Goal: Task Accomplishment & Management: Use online tool/utility

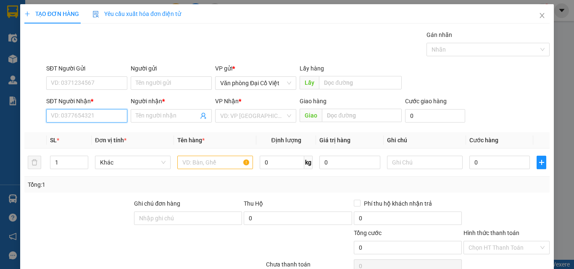
click at [90, 118] on input "SĐT Người Nhận *" at bounding box center [86, 115] width 81 height 13
type input "0961955205"
click at [99, 135] on div "0961955205 - XUÂN" at bounding box center [86, 132] width 70 height 9
type input "XUÂN"
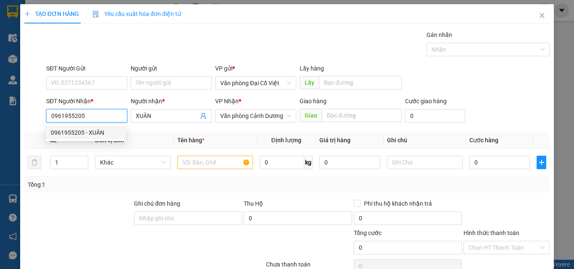
type input "50.000"
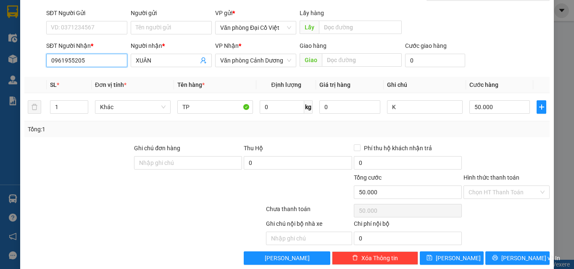
scroll to position [68, 0]
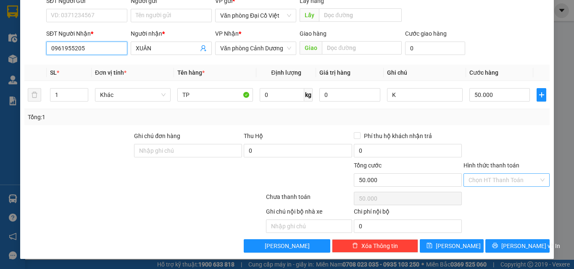
type input "0961955205"
click at [500, 176] on input "Hình thức thanh toán" at bounding box center [503, 180] width 70 height 13
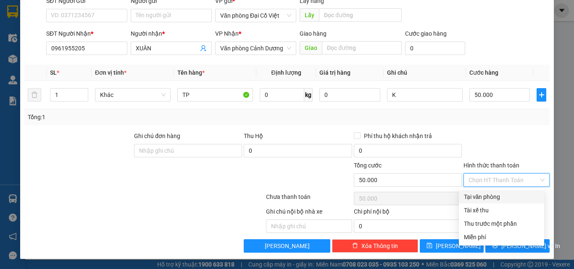
click at [500, 197] on div "Tại văn phòng" at bounding box center [501, 196] width 75 height 9
type input "0"
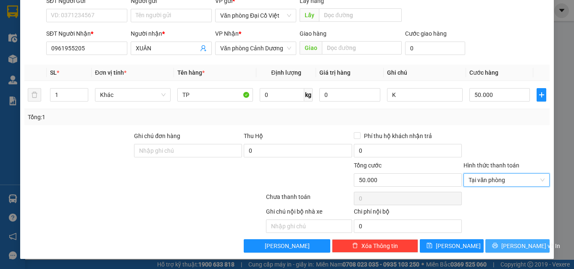
click at [503, 239] on button "[PERSON_NAME] và In" at bounding box center [517, 245] width 64 height 13
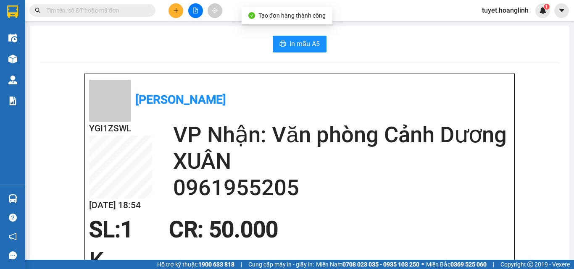
click at [289, 41] on span "In mẫu A5" at bounding box center [304, 44] width 30 height 11
click at [176, 10] on icon "plus" at bounding box center [176, 11] width 6 height 6
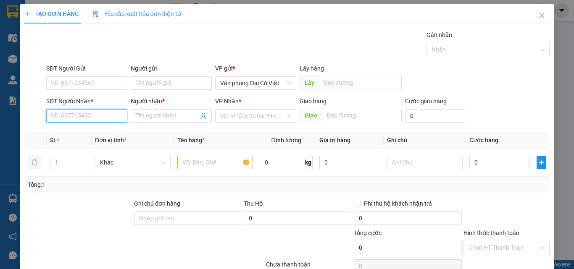
click at [51, 120] on input "SĐT Người Nhận *" at bounding box center [86, 115] width 81 height 13
type input "0945479796"
click at [58, 132] on div "0945479796 - A TỈNH" at bounding box center [86, 132] width 70 height 9
type input "A TỈNH"
type input "CỰ NẪM"
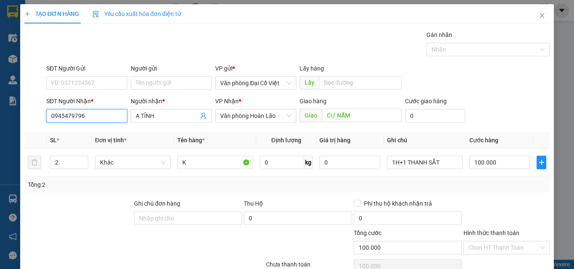
type input "100.000"
click at [275, 118] on span "Văn phòng Hoàn Lão" at bounding box center [255, 116] width 71 height 13
type input "0945479796"
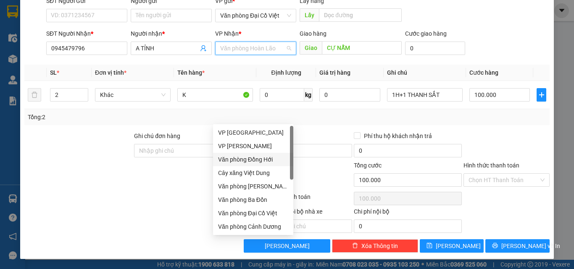
click at [263, 161] on div "Văn phòng Đồng Hới" at bounding box center [253, 159] width 70 height 9
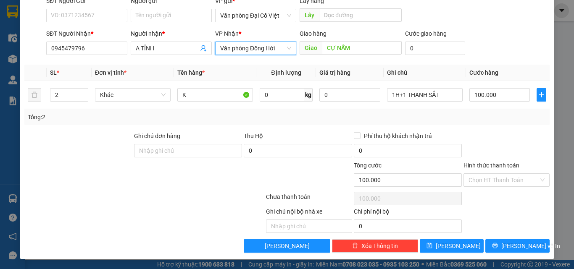
click at [358, 56] on div "Giao hàng Giao CỰ NẪM" at bounding box center [351, 43] width 102 height 29
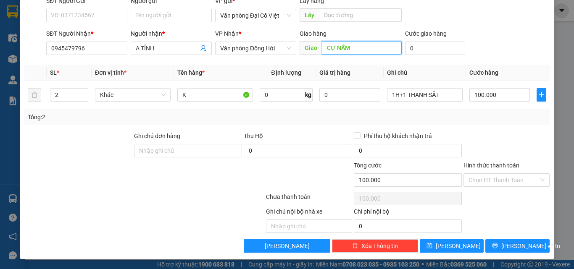
click at [364, 43] on input "CỰ NẪM" at bounding box center [362, 47] width 80 height 13
type input "N3 BỆNH VIỆN"
type input "1"
click at [80, 100] on span "Decrease Value" at bounding box center [83, 98] width 9 height 8
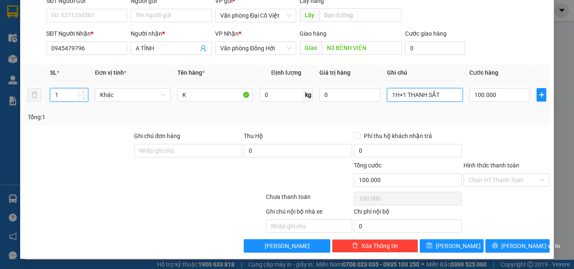
click at [429, 93] on input "1H+1 THANH SẮT" at bounding box center [425, 94] width 76 height 13
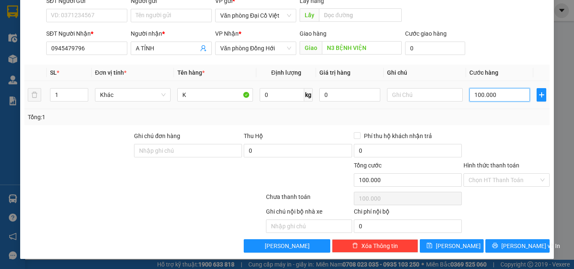
click at [489, 94] on input "100.000" at bounding box center [499, 94] width 60 height 13
type input "5"
type input "5.000"
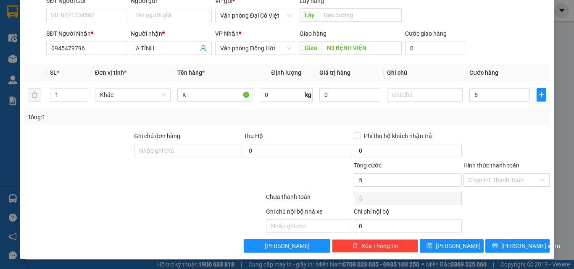
type input "5.000"
click at [494, 116] on div "Tổng: 1" at bounding box center [287, 117] width 518 height 9
click at [493, 94] on input "5.000" at bounding box center [499, 94] width 60 height 13
type input "5"
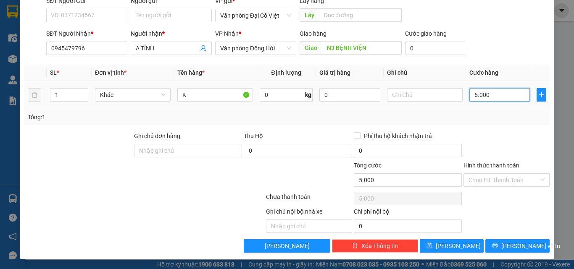
type input "5"
type input "50"
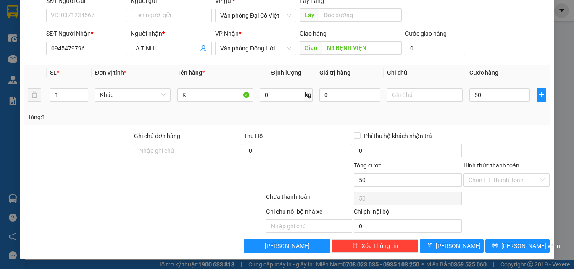
type input "50.000"
click at [492, 116] on div "Tổng: 1" at bounding box center [287, 117] width 518 height 9
click at [515, 239] on button "[PERSON_NAME] và In" at bounding box center [517, 245] width 64 height 13
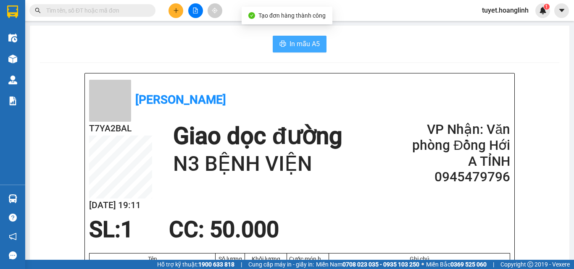
click at [305, 50] on button "In mẫu A5" at bounding box center [300, 44] width 54 height 17
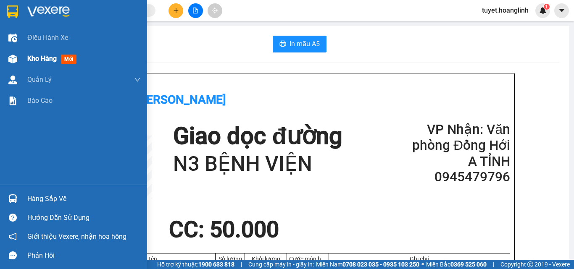
click at [24, 63] on div "Kho hàng mới" at bounding box center [73, 58] width 147 height 21
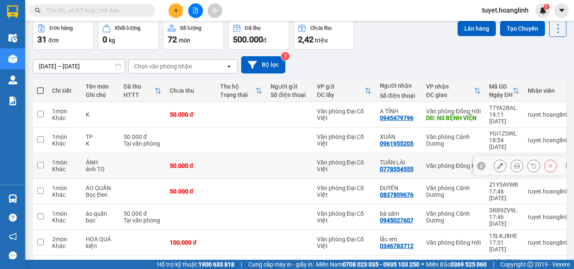
scroll to position [84, 0]
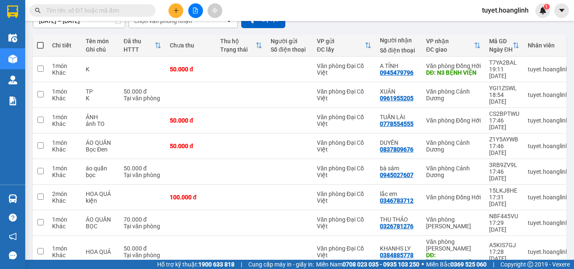
click at [175, 6] on button at bounding box center [175, 10] width 15 height 15
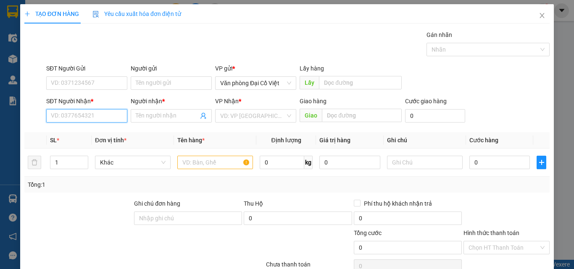
click at [77, 117] on input "SĐT Người Nhận *" at bounding box center [86, 115] width 81 height 13
click at [88, 128] on div "0912192119 - HÂN" at bounding box center [86, 132] width 70 height 9
type input "0912192119"
type input "HÂN"
type input "50.000"
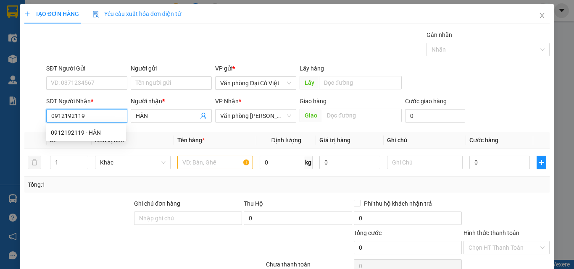
type input "50.000"
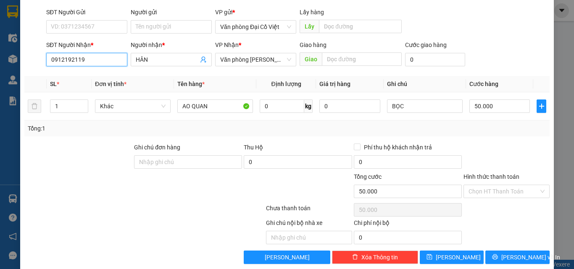
scroll to position [68, 0]
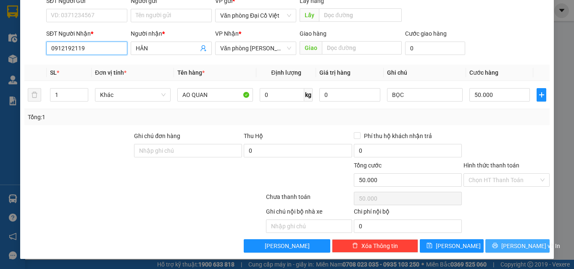
type input "0912192119"
click at [503, 240] on button "[PERSON_NAME] và In" at bounding box center [517, 245] width 64 height 13
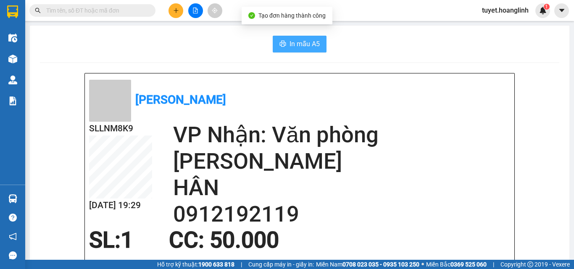
click at [296, 44] on span "In mẫu A5" at bounding box center [304, 44] width 30 height 11
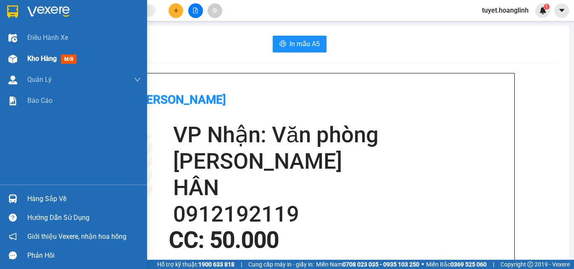
click at [15, 56] on img at bounding box center [12, 59] width 9 height 9
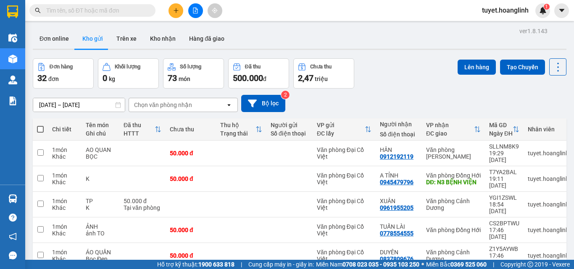
click at [190, 107] on div "Chọn văn phòng nhận" at bounding box center [163, 105] width 58 height 8
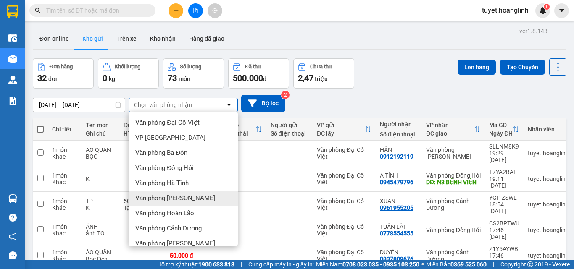
scroll to position [38, 0]
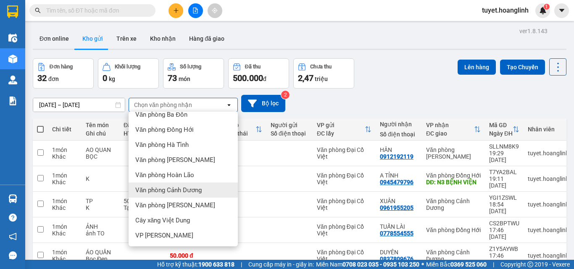
click at [194, 191] on span "Văn phòng Cảnh Dương" at bounding box center [168, 190] width 66 height 8
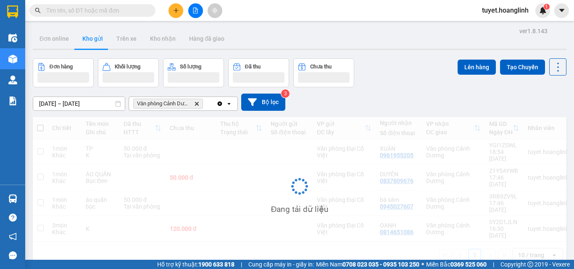
click at [202, 100] on span "Văn phòng Cảnh [PERSON_NAME]" at bounding box center [168, 104] width 70 height 10
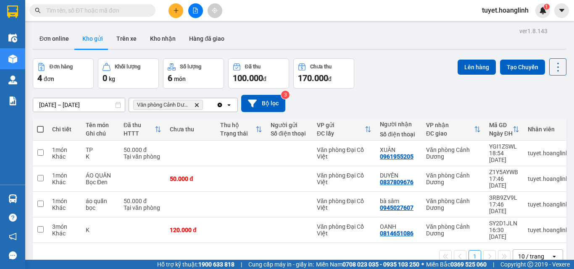
click at [208, 104] on div "Văn phòng Cảnh [PERSON_NAME]" at bounding box center [172, 104] width 87 height 13
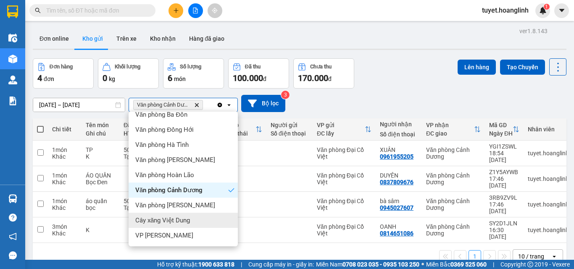
click at [187, 214] on div "Cây xăng Việt Dung" at bounding box center [183, 220] width 109 height 15
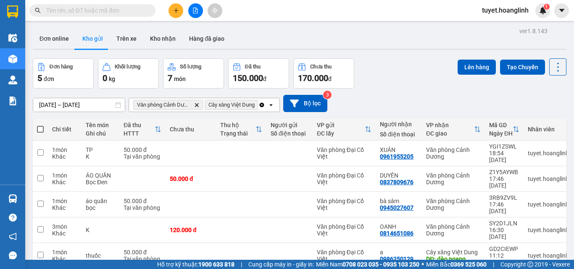
click at [273, 103] on icon "open" at bounding box center [271, 105] width 7 height 7
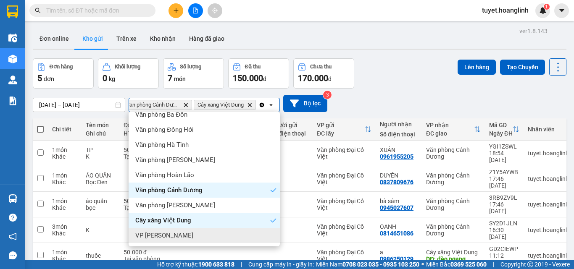
click at [200, 234] on div "VP [PERSON_NAME]" at bounding box center [204, 235] width 151 height 15
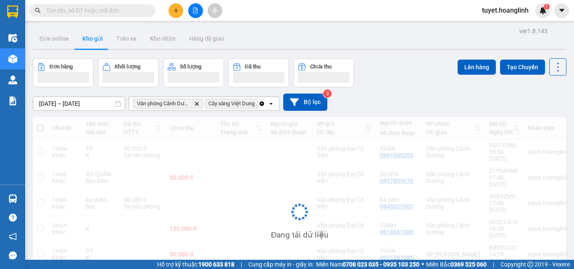
click at [273, 102] on icon "open" at bounding box center [271, 103] width 7 height 7
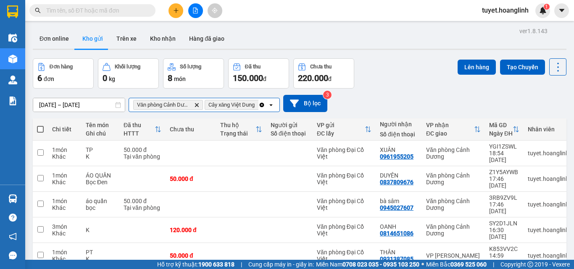
scroll to position [0, 57]
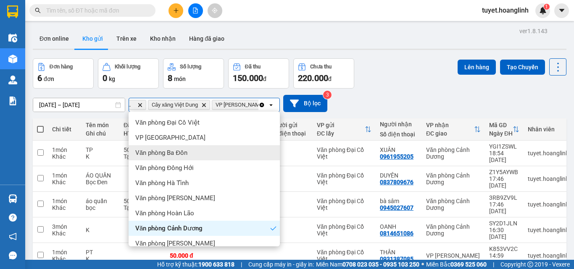
click at [236, 156] on div "Văn phòng Ba Đồn" at bounding box center [204, 152] width 151 height 15
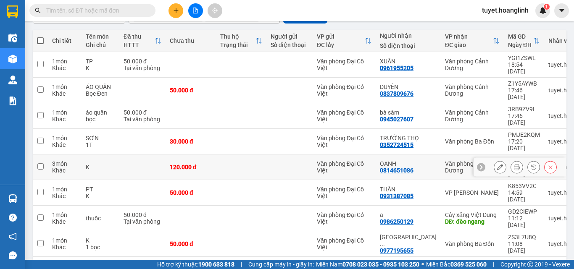
scroll to position [0, 0]
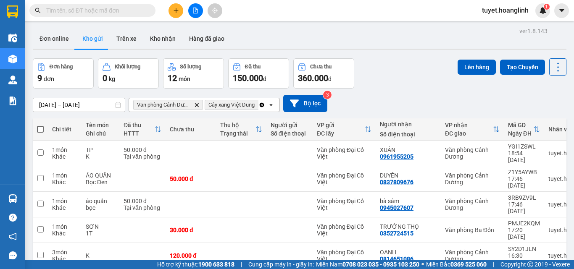
click at [42, 131] on span at bounding box center [40, 129] width 7 height 7
click at [40, 125] on input "checkbox" at bounding box center [40, 125] width 0 height 0
checkbox input "true"
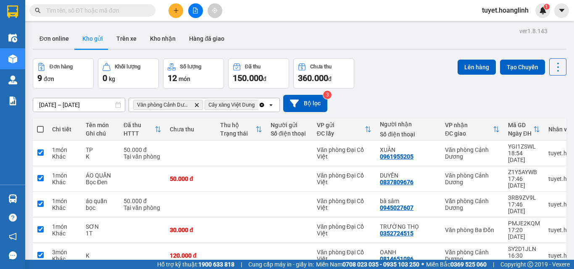
checkbox input "true"
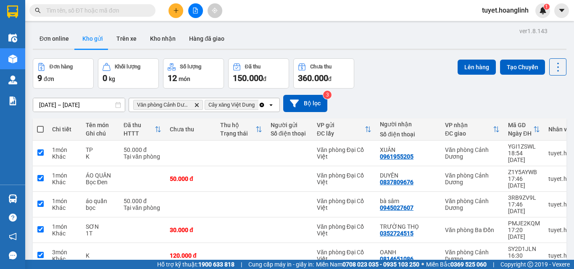
checkbox input "true"
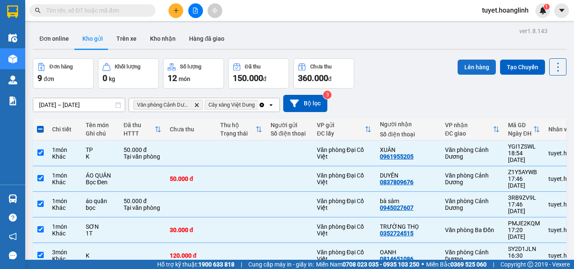
click at [473, 63] on button "Lên hàng" at bounding box center [476, 67] width 38 height 15
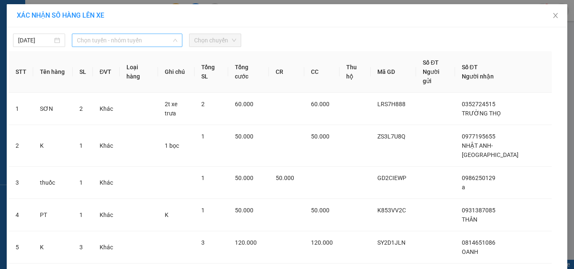
click at [147, 41] on span "Chọn tuyến - nhóm tuyến" at bounding box center [127, 40] width 100 height 13
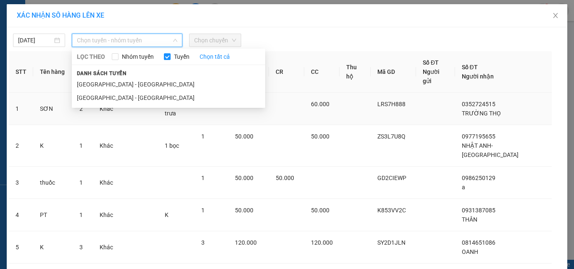
click at [131, 99] on li "[GEOGRAPHIC_DATA] - [GEOGRAPHIC_DATA]" at bounding box center [168, 97] width 193 height 13
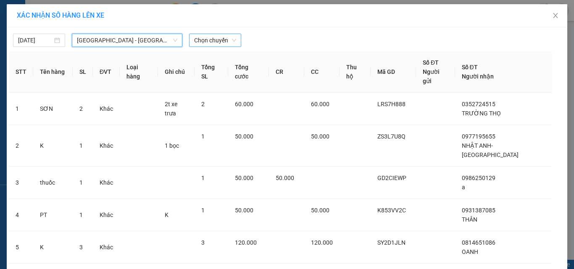
click at [223, 39] on span "Chọn chuyến" at bounding box center [215, 40] width 42 height 13
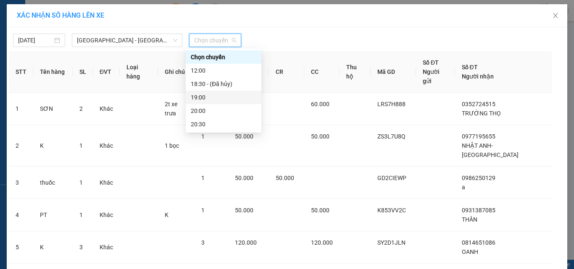
click at [223, 92] on div "19:00" at bounding box center [224, 97] width 76 height 13
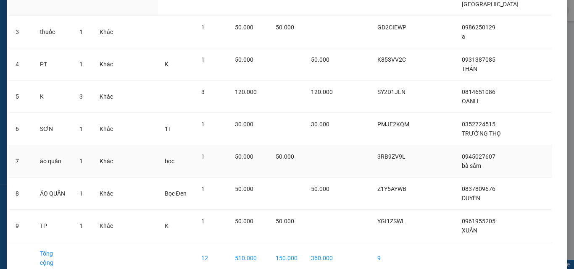
scroll to position [172, 0]
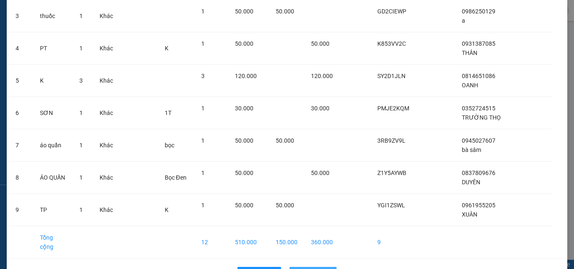
click at [302, 267] on button "Lên hàng" at bounding box center [312, 273] width 47 height 13
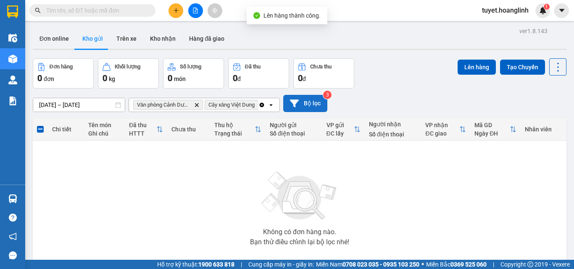
click at [262, 103] on icon "Clear all" at bounding box center [261, 105] width 7 height 7
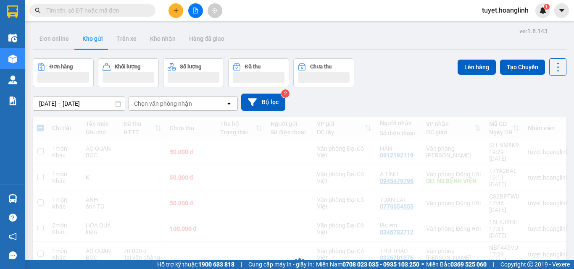
click at [198, 10] on icon "file-add" at bounding box center [195, 11] width 6 height 6
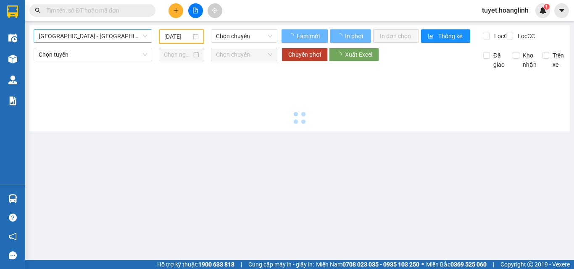
click at [91, 41] on span "[GEOGRAPHIC_DATA] - [GEOGRAPHIC_DATA]" at bounding box center [93, 36] width 108 height 13
type input "[DATE]"
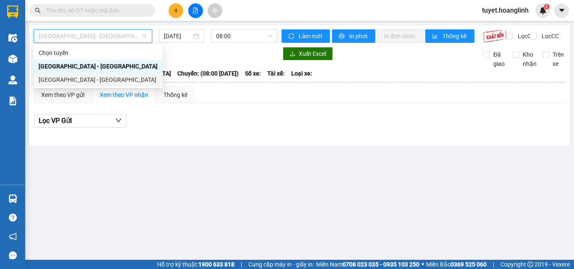
click at [83, 76] on div "[GEOGRAPHIC_DATA] - [GEOGRAPHIC_DATA]" at bounding box center [98, 79] width 119 height 9
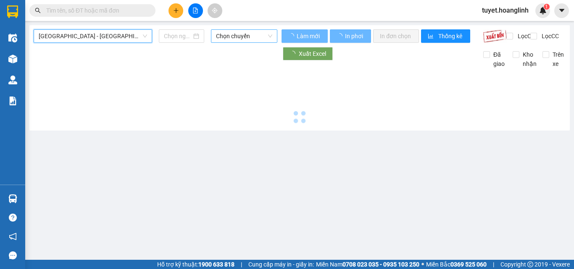
type input "[DATE]"
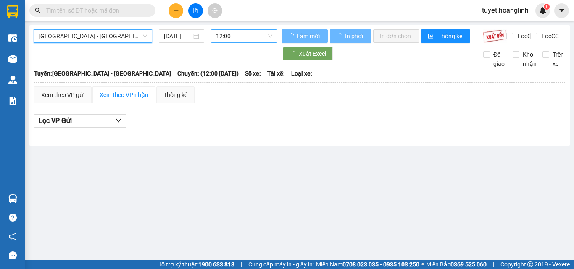
click at [227, 40] on span "12:00" at bounding box center [244, 36] width 56 height 13
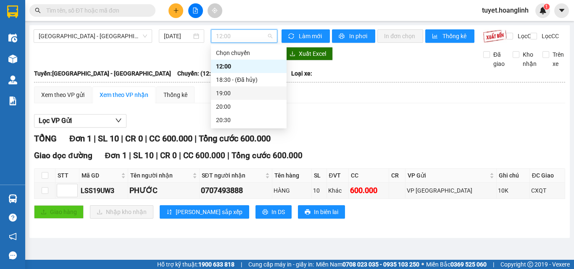
click at [240, 89] on div "19:00" at bounding box center [249, 93] width 66 height 9
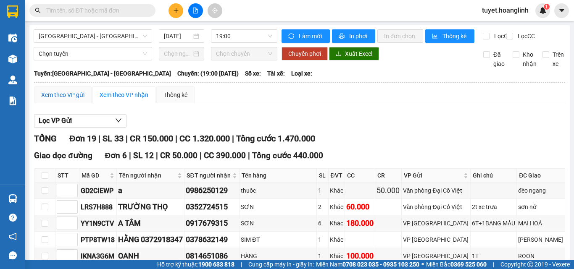
click at [70, 100] on div "Xem theo VP gửi" at bounding box center [62, 94] width 43 height 9
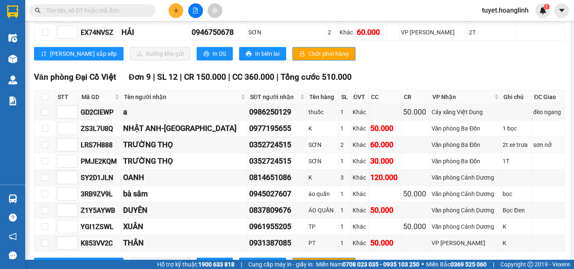
scroll to position [348, 0]
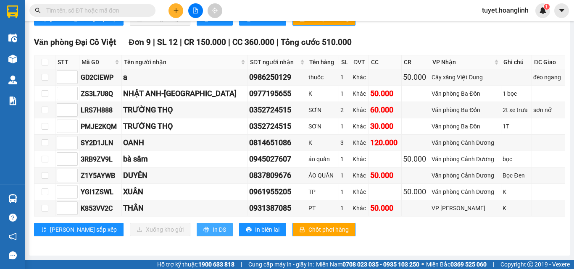
click at [213, 232] on span "In DS" at bounding box center [219, 229] width 13 height 9
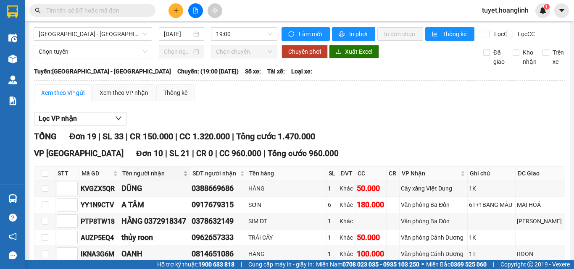
scroll to position [0, 0]
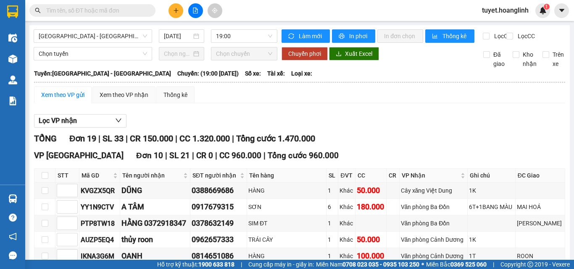
click at [308, 144] on span "Tổng cước 1.470.000" at bounding box center [275, 139] width 79 height 10
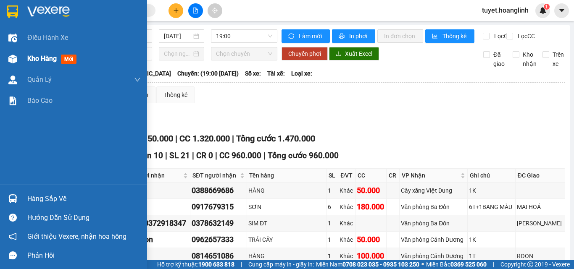
click at [7, 54] on div at bounding box center [12, 59] width 15 height 15
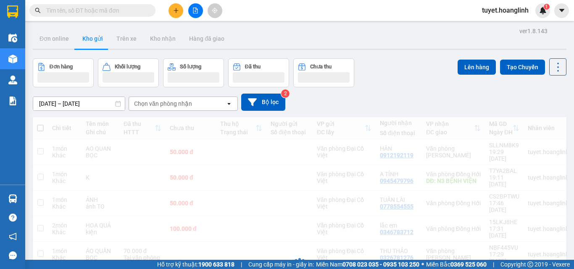
click at [230, 97] on div "open" at bounding box center [232, 103] width 12 height 13
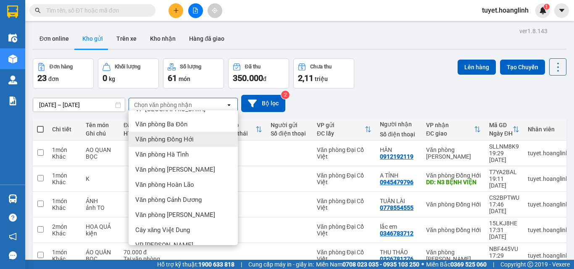
scroll to position [38, 0]
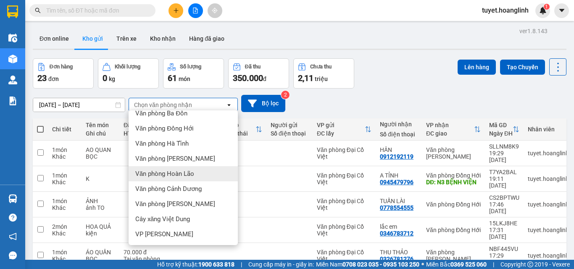
click at [192, 171] on span "Văn phòng Hoàn Lão" at bounding box center [164, 174] width 59 height 8
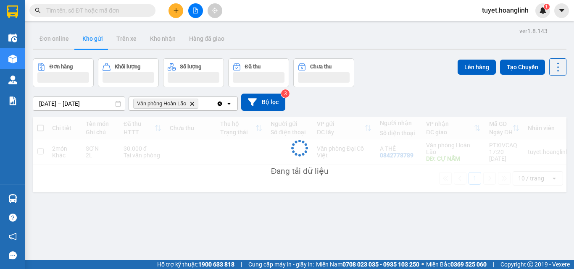
click at [205, 104] on div "Văn phòng Hoàn Lão Delete" at bounding box center [172, 103] width 87 height 13
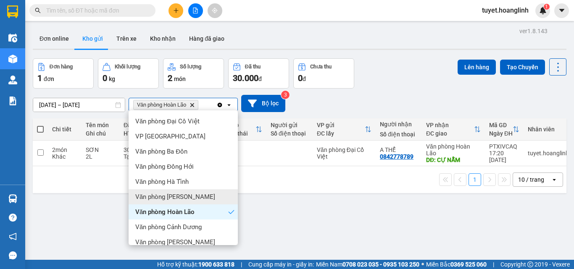
click at [188, 195] on div "Văn phòng [PERSON_NAME]" at bounding box center [183, 196] width 109 height 15
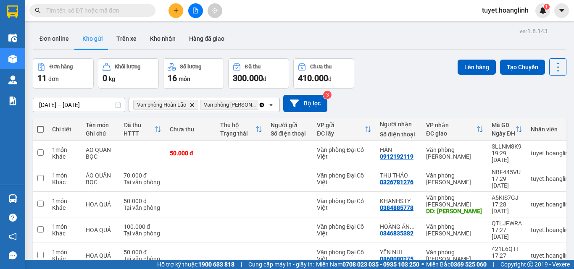
click at [37, 128] on span at bounding box center [40, 129] width 7 height 7
click at [40, 125] on input "checkbox" at bounding box center [40, 125] width 0 height 0
checkbox input "true"
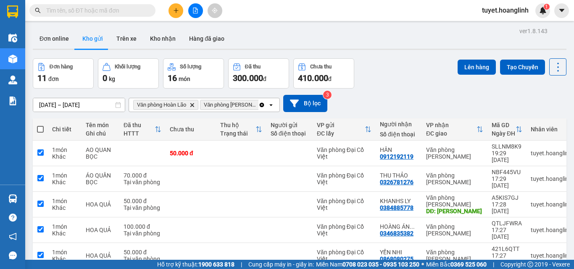
checkbox input "true"
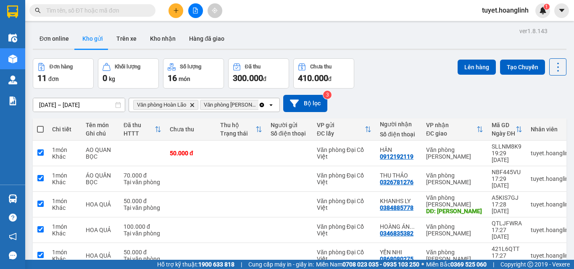
checkbox input "true"
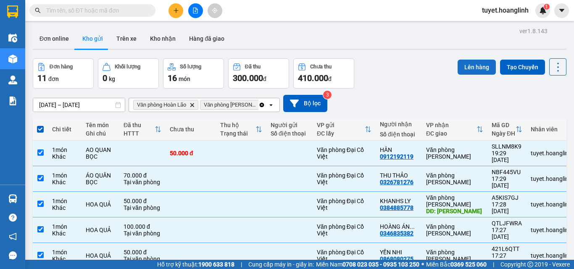
click at [457, 67] on button "Lên hàng" at bounding box center [476, 67] width 38 height 15
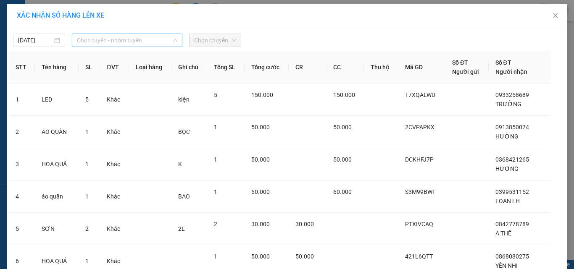
click at [131, 41] on span "Chọn tuyến - nhóm tuyến" at bounding box center [127, 40] width 100 height 13
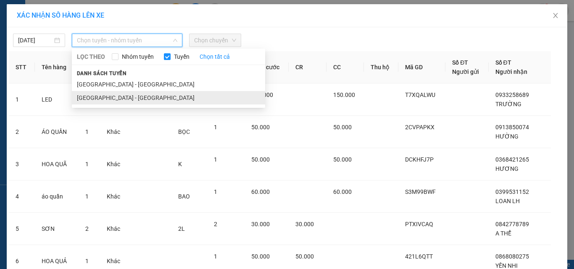
click at [109, 97] on li "[GEOGRAPHIC_DATA] - [GEOGRAPHIC_DATA]" at bounding box center [168, 97] width 193 height 13
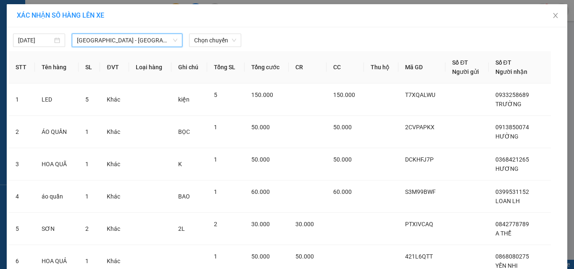
click at [219, 32] on div "[DATE] [GEOGRAPHIC_DATA] - [GEOGRAPHIC_DATA] [GEOGRAPHIC_DATA] - [GEOGRAPHIC_DA…" at bounding box center [287, 38] width 556 height 18
click at [219, 41] on span "Chọn chuyến" at bounding box center [215, 40] width 42 height 13
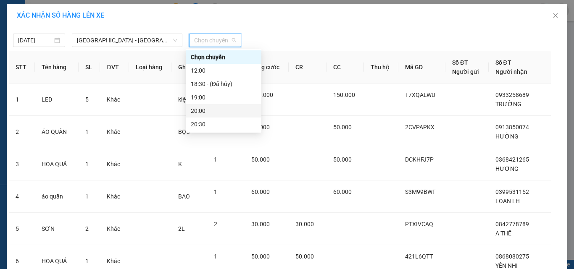
click at [220, 111] on div "20:00" at bounding box center [224, 110] width 66 height 9
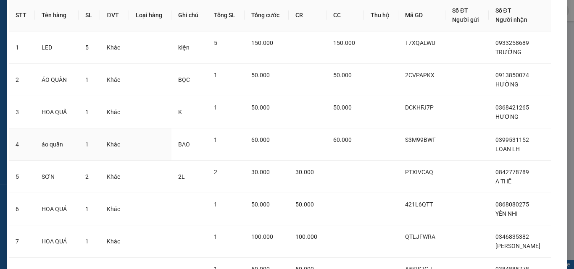
scroll to position [204, 0]
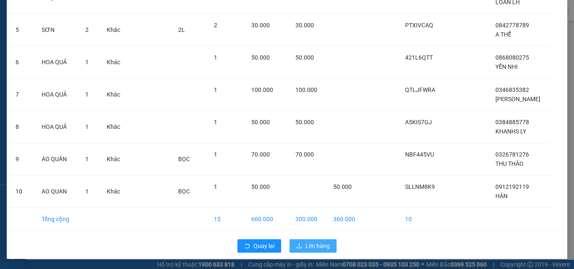
click at [313, 240] on button "Lên hàng" at bounding box center [312, 245] width 47 height 13
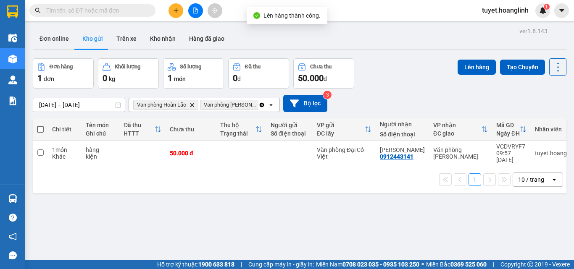
click at [40, 128] on span at bounding box center [40, 129] width 7 height 7
click at [40, 125] on input "checkbox" at bounding box center [40, 125] width 0 height 0
checkbox input "true"
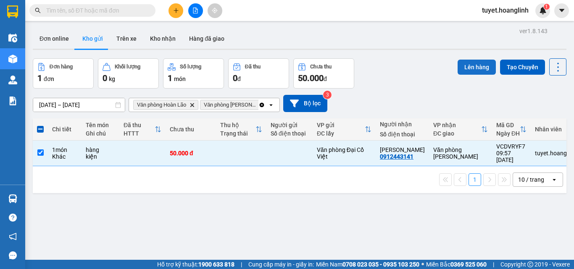
click at [467, 64] on button "Lên hàng" at bounding box center [476, 67] width 38 height 15
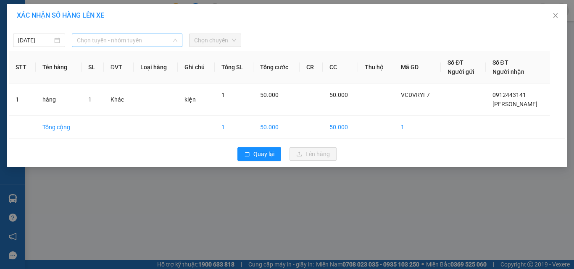
click at [131, 41] on span "Chọn tuyến - nhóm tuyến" at bounding box center [127, 40] width 100 height 13
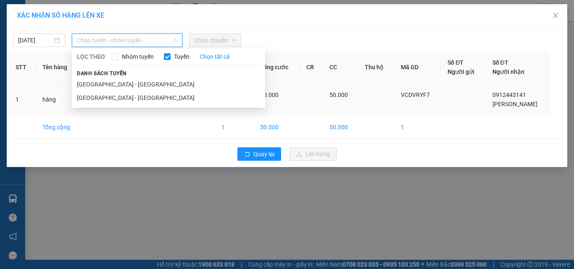
click at [109, 95] on li "[GEOGRAPHIC_DATA] - [GEOGRAPHIC_DATA]" at bounding box center [168, 97] width 193 height 13
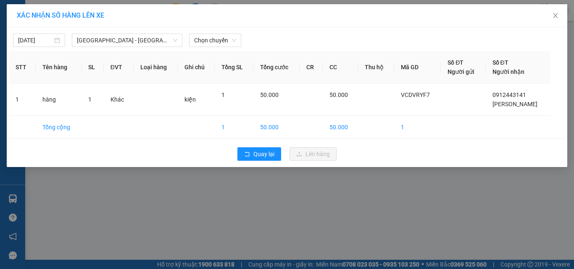
click at [220, 32] on div "[DATE] [GEOGRAPHIC_DATA] - [GEOGRAPHIC_DATA] LỌC THEO Nhóm tuyến Tuyến [GEOGRAP…" at bounding box center [287, 38] width 556 height 18
click at [218, 38] on span "Chọn chuyến" at bounding box center [215, 40] width 42 height 13
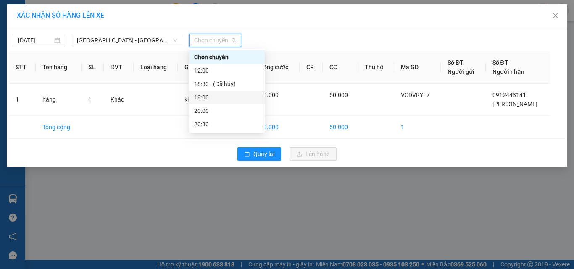
click at [215, 100] on div "19:00" at bounding box center [227, 97] width 66 height 9
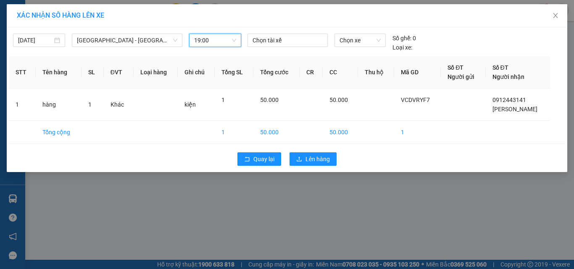
click at [226, 45] on span "19:00" at bounding box center [215, 40] width 42 height 13
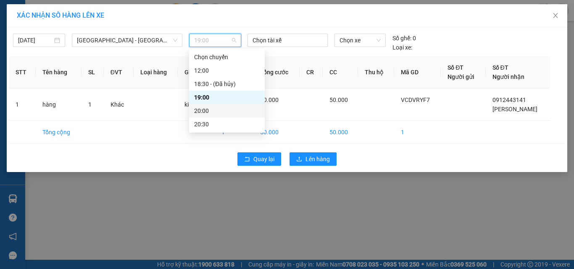
click at [221, 114] on div "20:00" at bounding box center [227, 110] width 66 height 9
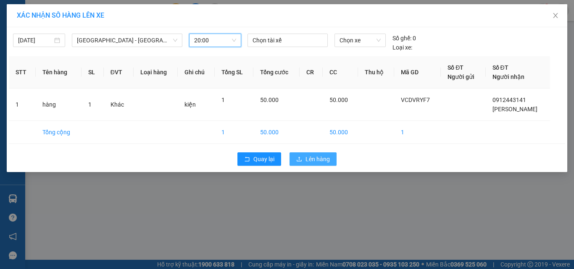
click at [310, 163] on span "Lên hàng" at bounding box center [317, 159] width 24 height 9
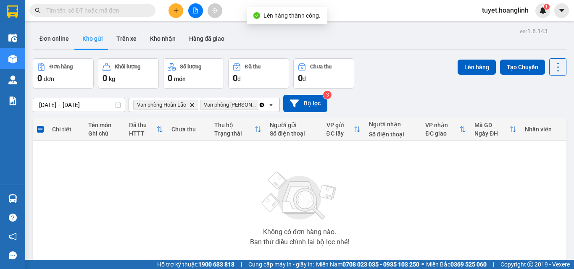
click at [261, 103] on icon "Delete" at bounding box center [263, 105] width 5 height 5
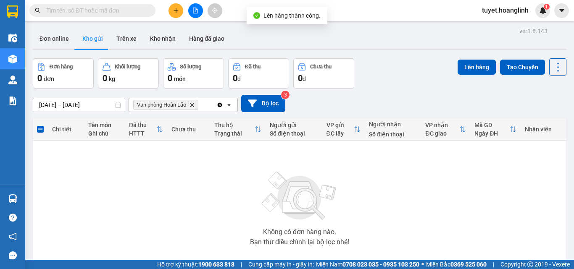
click at [194, 105] on icon "Văn phòng Hoàn Lão, close by backspace" at bounding box center [192, 105] width 4 height 4
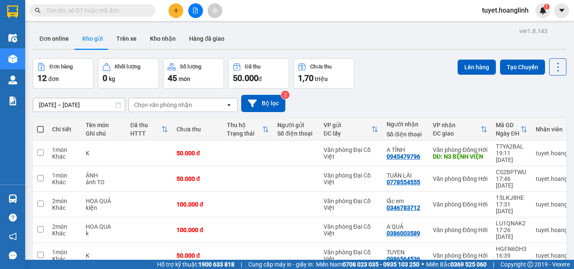
click at [174, 5] on button at bounding box center [175, 10] width 15 height 15
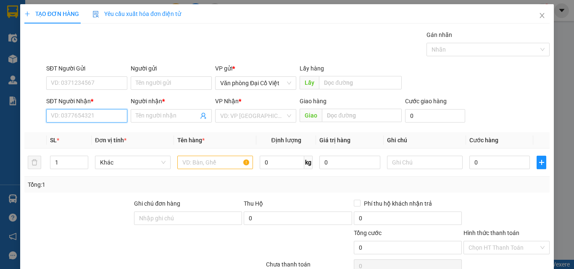
click at [84, 118] on input "SĐT Người Nhận *" at bounding box center [86, 115] width 81 height 13
click at [76, 118] on input "SĐT Người Nhận *" at bounding box center [86, 115] width 81 height 13
click at [82, 129] on div "0962036462 - [PERSON_NAME]" at bounding box center [92, 132] width 83 height 9
type input "0962036462"
type input "THƯƠNG CAO"
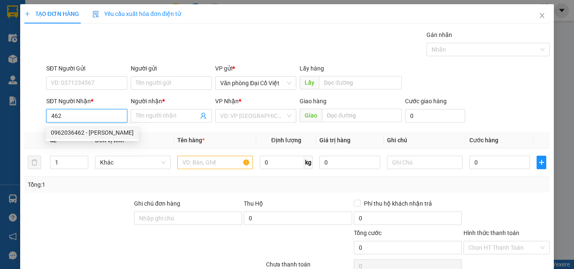
type input "CHỢ CUỒI"
type input "phụ [PERSON_NAME]"
type input "50.000"
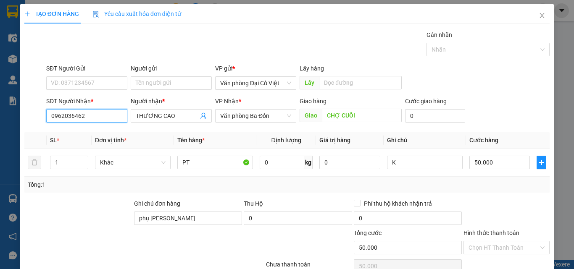
type input "0962036462"
click at [541, 12] on span "Close" at bounding box center [542, 16] width 24 height 24
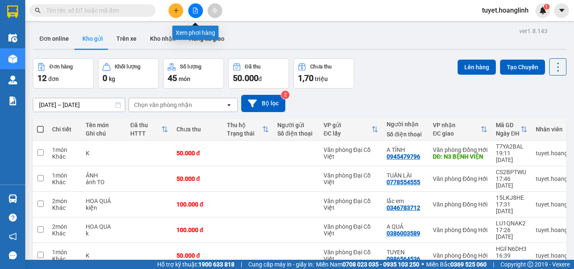
click at [197, 13] on icon "file-add" at bounding box center [195, 11] width 5 height 6
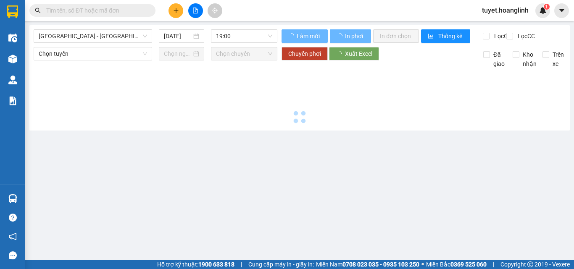
click at [45, 33] on span "[GEOGRAPHIC_DATA] - [GEOGRAPHIC_DATA]" at bounding box center [93, 36] width 108 height 13
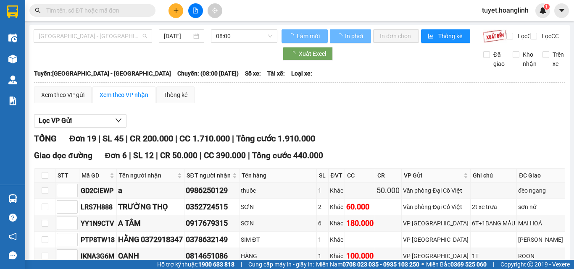
click at [78, 31] on span "[GEOGRAPHIC_DATA] - [GEOGRAPHIC_DATA]" at bounding box center [93, 36] width 108 height 13
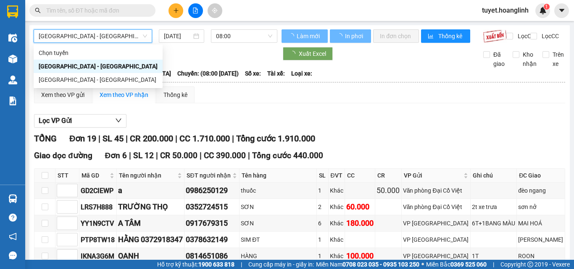
click at [76, 77] on b "[GEOGRAPHIC_DATA]: [GEOGRAPHIC_DATA] - [GEOGRAPHIC_DATA]" at bounding box center [102, 73] width 137 height 7
click at [93, 33] on span "[GEOGRAPHIC_DATA] - [GEOGRAPHIC_DATA]" at bounding box center [93, 36] width 108 height 13
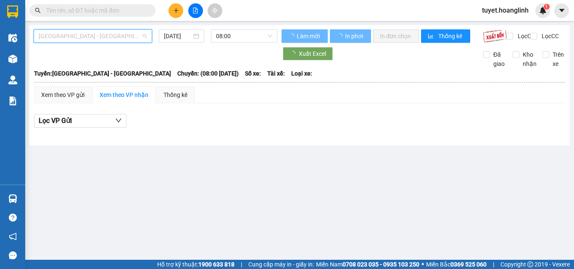
click at [89, 35] on span "[GEOGRAPHIC_DATA] - [GEOGRAPHIC_DATA]" at bounding box center [93, 36] width 108 height 13
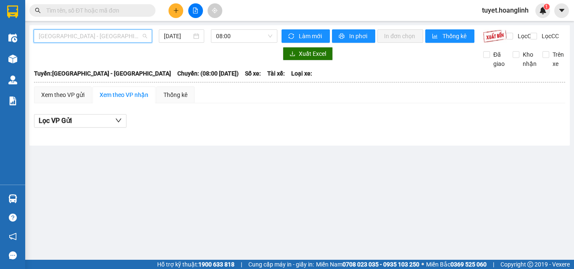
click at [90, 32] on span "[GEOGRAPHIC_DATA] - [GEOGRAPHIC_DATA]" at bounding box center [93, 36] width 108 height 13
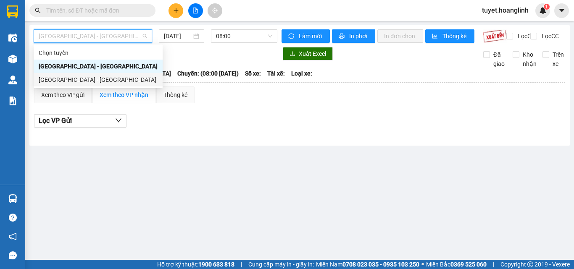
click at [71, 79] on div "[GEOGRAPHIC_DATA] - [GEOGRAPHIC_DATA]" at bounding box center [98, 79] width 119 height 9
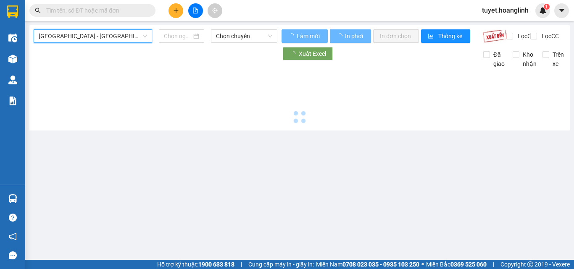
type input "[DATE]"
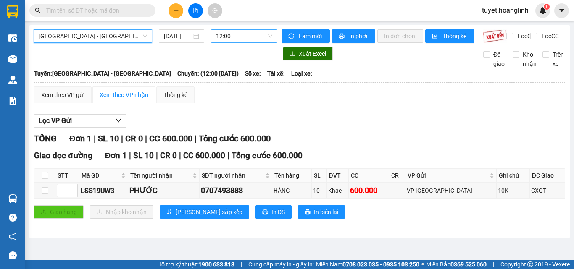
click at [237, 33] on span "12:00" at bounding box center [244, 36] width 56 height 13
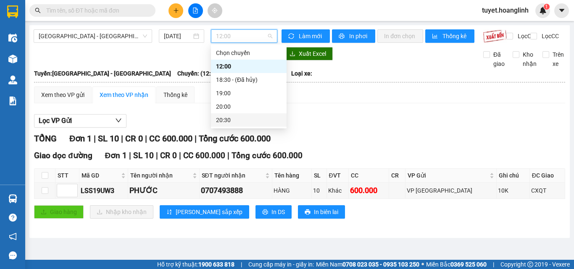
click at [240, 118] on div "20:30" at bounding box center [249, 120] width 66 height 9
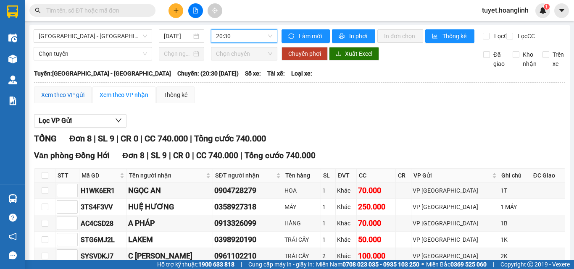
click at [53, 100] on div "Xem theo VP gửi" at bounding box center [62, 94] width 43 height 9
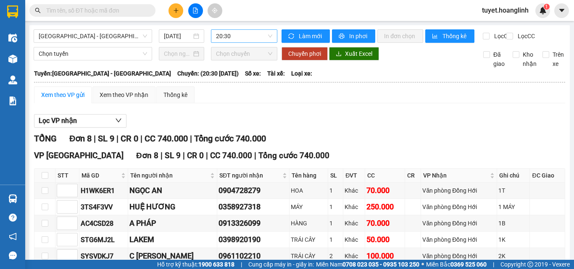
click at [245, 37] on span "20:30" at bounding box center [244, 36] width 56 height 13
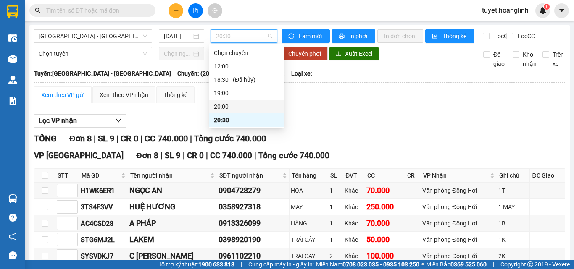
click at [238, 107] on div "20:00" at bounding box center [247, 106] width 66 height 9
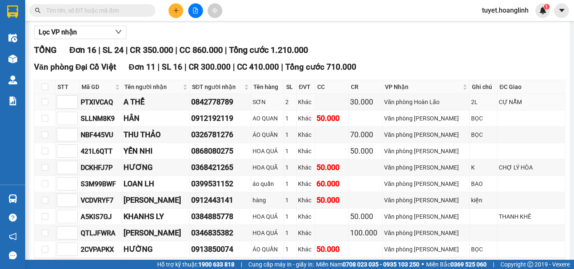
scroll to position [131, 0]
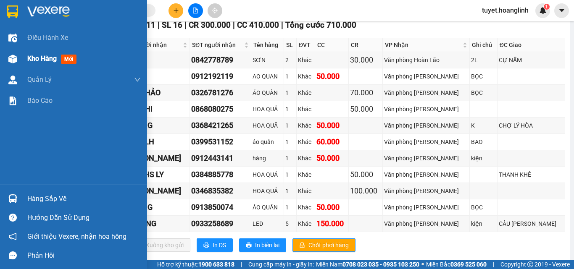
click at [17, 58] on img at bounding box center [12, 59] width 9 height 9
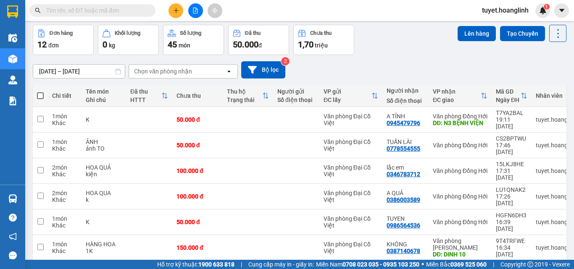
scroll to position [30, 0]
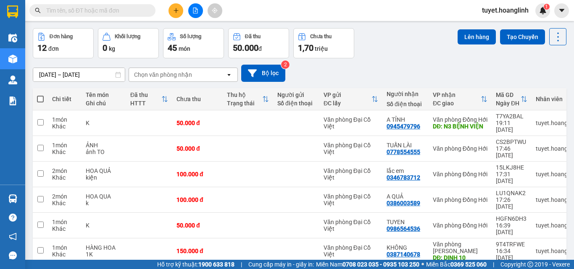
click at [202, 78] on div "Chọn văn phòng nhận" at bounding box center [177, 74] width 97 height 13
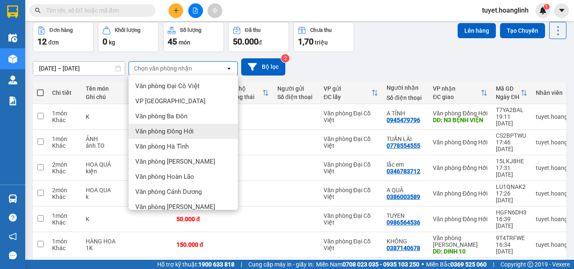
scroll to position [42, 0]
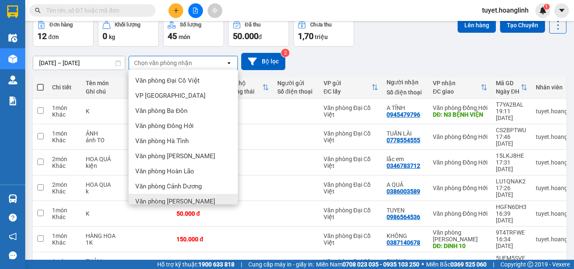
click at [187, 197] on div "Văn phòng [PERSON_NAME]" at bounding box center [183, 201] width 109 height 15
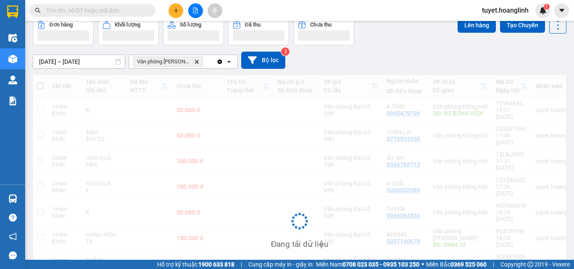
scroll to position [39, 0]
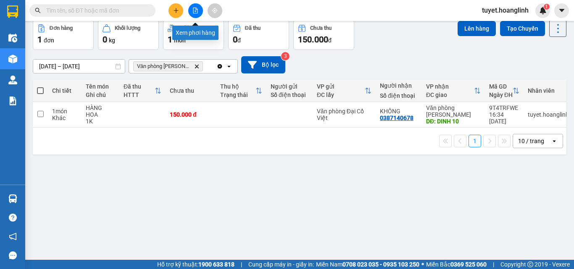
click at [194, 12] on icon "file-add" at bounding box center [195, 11] width 6 height 6
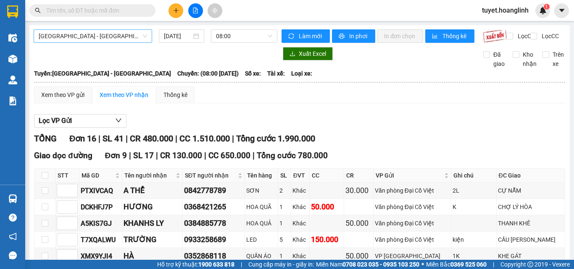
click at [127, 42] on div "[GEOGRAPHIC_DATA] - [GEOGRAPHIC_DATA]" at bounding box center [93, 35] width 118 height 13
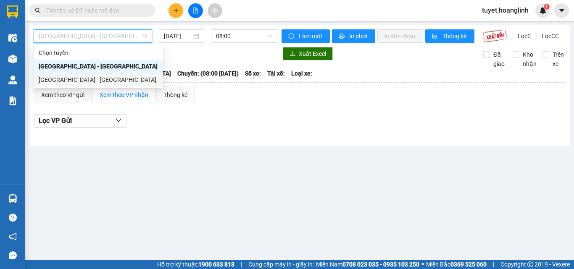
click at [103, 81] on div "[GEOGRAPHIC_DATA] - [GEOGRAPHIC_DATA]" at bounding box center [98, 79] width 119 height 9
type input "[DATE]"
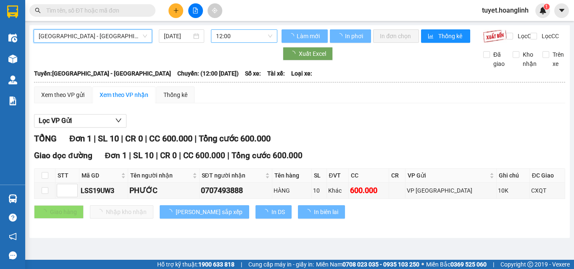
click at [250, 33] on span "12:00" at bounding box center [244, 36] width 56 height 13
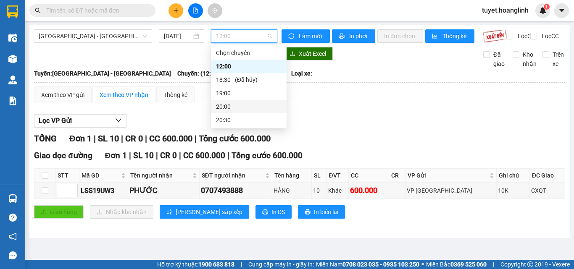
click at [244, 105] on div "20:00" at bounding box center [249, 106] width 66 height 9
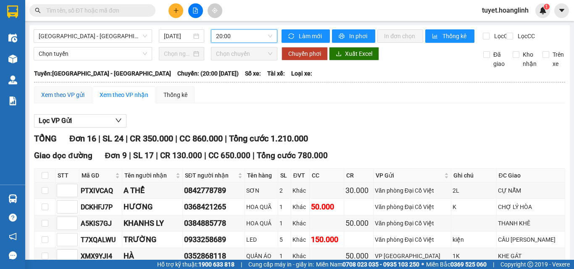
click at [70, 100] on div "Xem theo VP gửi" at bounding box center [62, 94] width 43 height 9
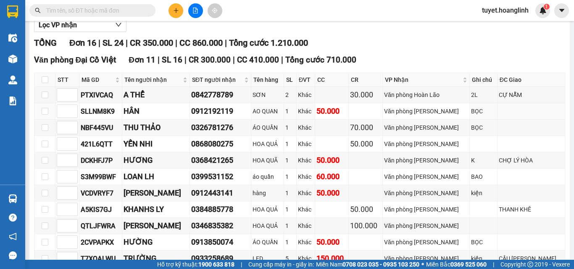
scroll to position [84, 0]
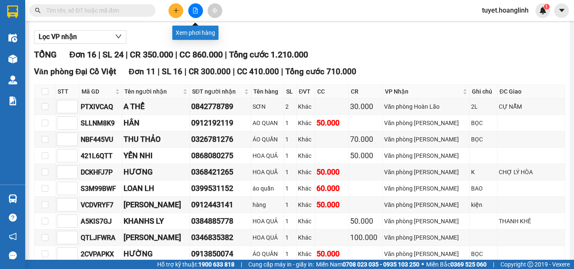
click at [195, 12] on icon "file-add" at bounding box center [195, 11] width 5 height 6
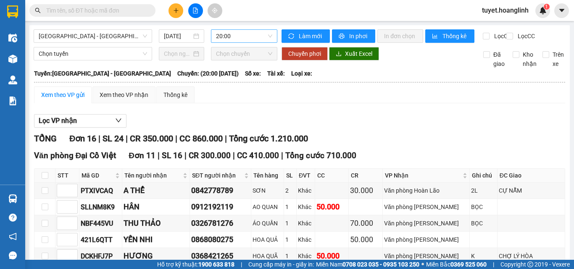
drag, startPoint x: 241, startPoint y: 21, endPoint x: 240, endPoint y: 31, distance: 9.3
click at [241, 24] on main "[GEOGRAPHIC_DATA] - [GEOGRAPHIC_DATA] [DATE] 20:00 Làm mới In phơi In đơn chọn …" at bounding box center [287, 130] width 574 height 260
click at [240, 37] on span "20:00" at bounding box center [244, 36] width 56 height 13
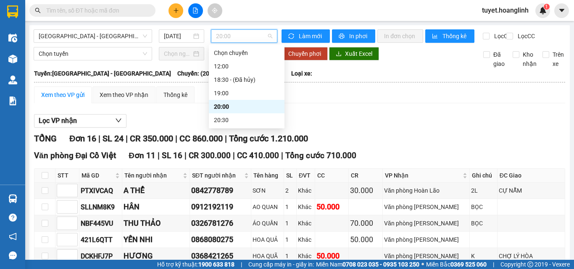
click at [240, 37] on span "20:00" at bounding box center [244, 36] width 56 height 13
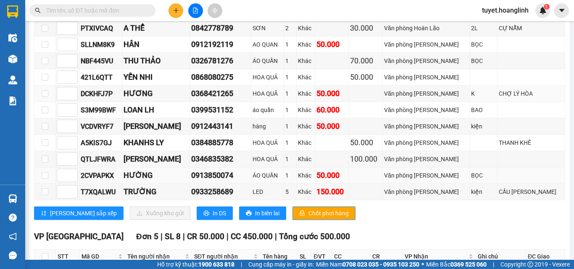
scroll to position [168, 0]
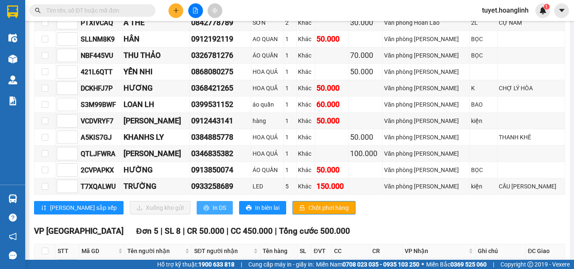
click at [197, 211] on button "In DS" at bounding box center [215, 207] width 36 height 13
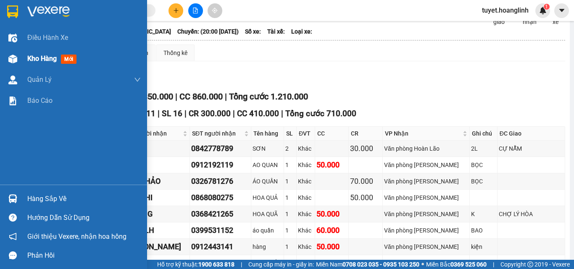
click at [15, 55] on img at bounding box center [12, 59] width 9 height 9
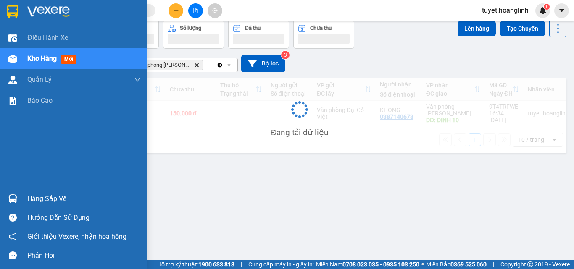
scroll to position [39, 0]
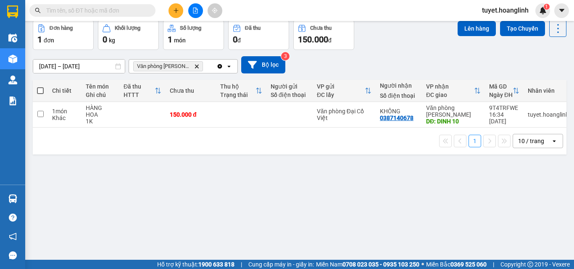
click at [189, 69] on span "Văn phòng [PERSON_NAME]" at bounding box center [168, 66] width 70 height 10
click at [194, 64] on icon "Delete" at bounding box center [196, 66] width 5 height 5
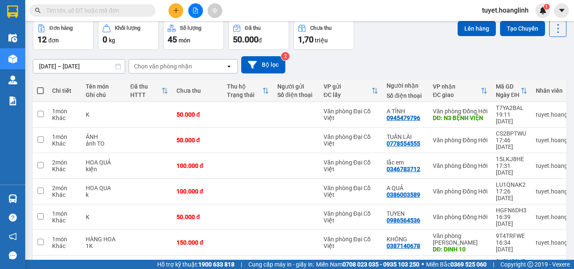
click at [38, 89] on span at bounding box center [40, 90] width 7 height 7
click at [40, 87] on input "checkbox" at bounding box center [40, 87] width 0 height 0
checkbox input "true"
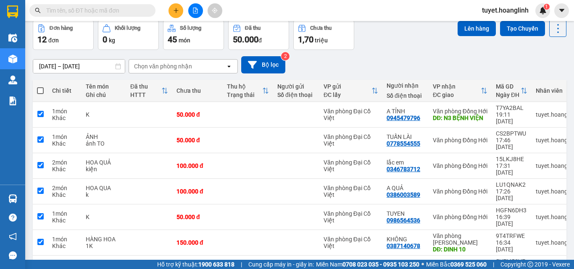
checkbox input "true"
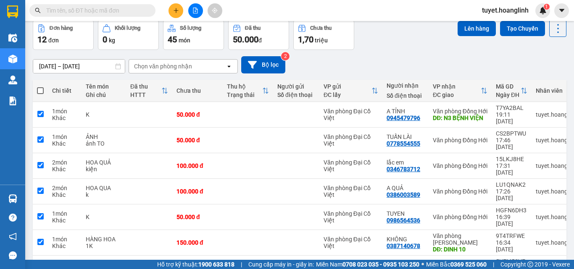
checkbox input "true"
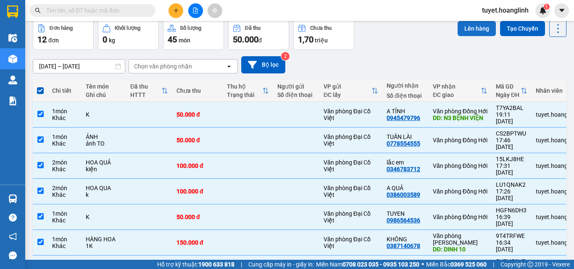
click at [468, 27] on button "Lên hàng" at bounding box center [476, 28] width 38 height 15
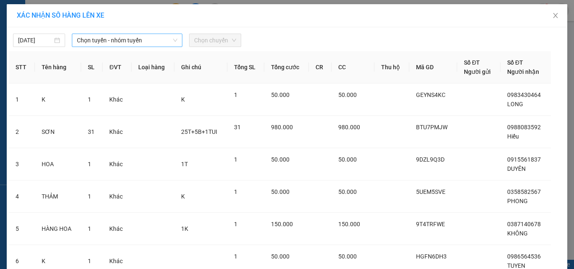
click at [140, 37] on span "Chọn tuyến - nhóm tuyến" at bounding box center [127, 40] width 100 height 13
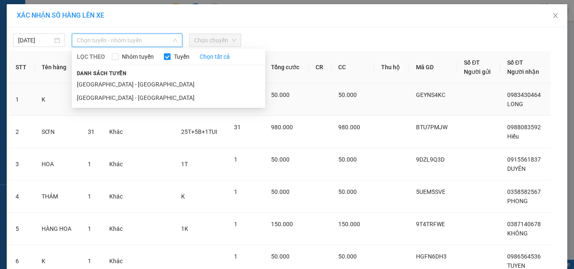
click at [117, 97] on li "[GEOGRAPHIC_DATA] - [GEOGRAPHIC_DATA]" at bounding box center [168, 97] width 193 height 13
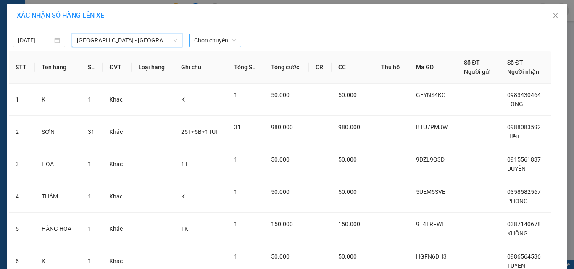
click at [200, 38] on span "Chọn chuyến" at bounding box center [215, 40] width 42 height 13
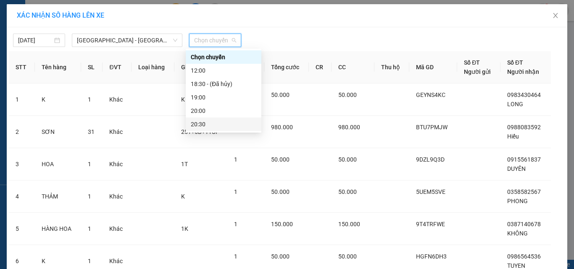
click at [216, 123] on div "20:30" at bounding box center [224, 124] width 66 height 9
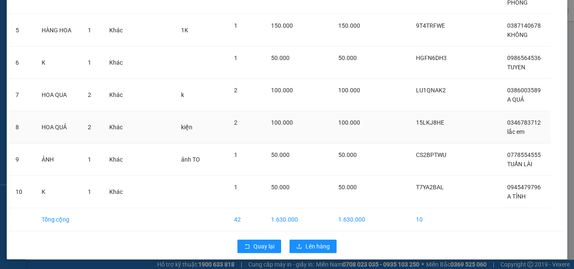
scroll to position [204, 0]
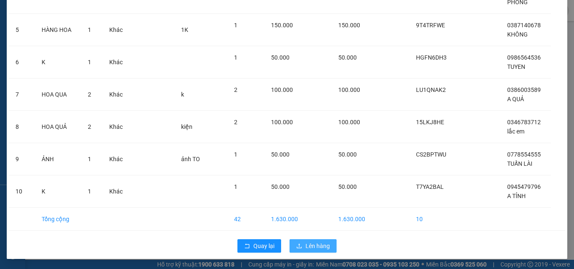
click at [305, 248] on span "Lên hàng" at bounding box center [317, 246] width 24 height 9
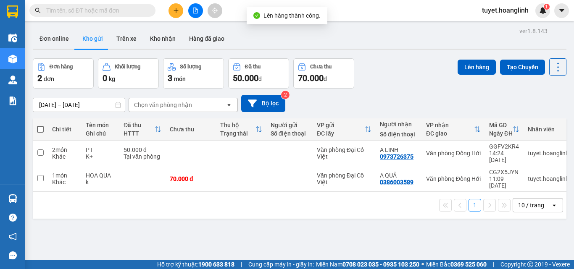
click at [42, 128] on span at bounding box center [40, 129] width 7 height 7
click at [40, 125] on input "checkbox" at bounding box center [40, 125] width 0 height 0
checkbox input "true"
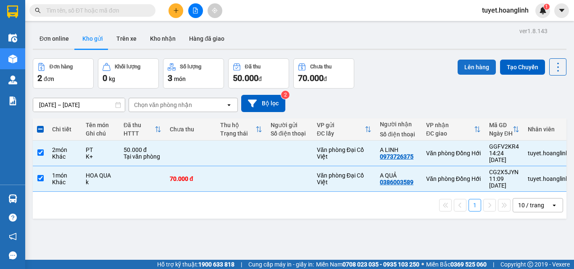
click at [460, 65] on button "Lên hàng" at bounding box center [476, 67] width 38 height 15
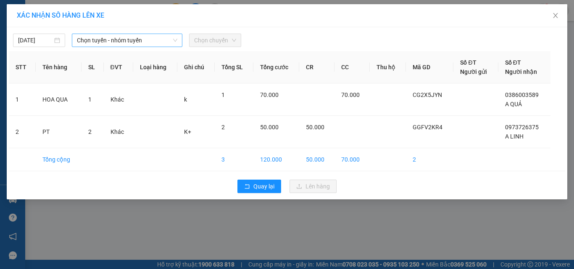
click at [107, 45] on span "Chọn tuyến - nhóm tuyến" at bounding box center [127, 40] width 100 height 13
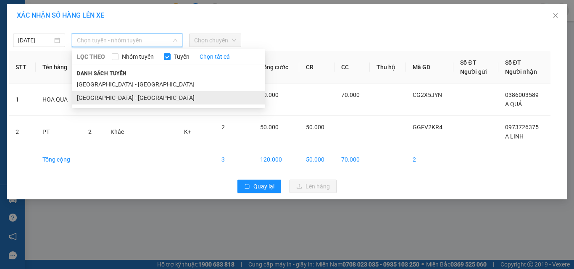
click at [103, 94] on li "[GEOGRAPHIC_DATA] - [GEOGRAPHIC_DATA]" at bounding box center [168, 97] width 193 height 13
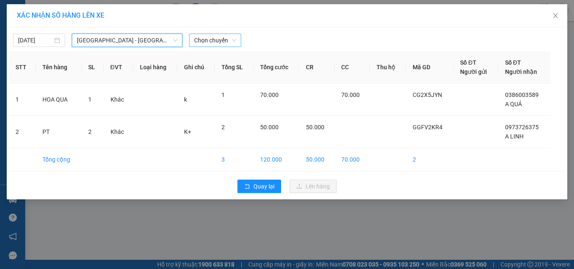
click at [227, 34] on span "Chọn chuyến" at bounding box center [215, 40] width 42 height 13
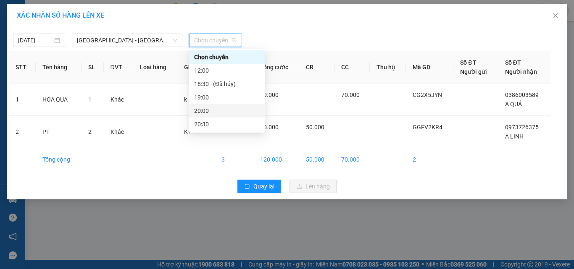
click at [234, 107] on div "20:00" at bounding box center [227, 110] width 66 height 9
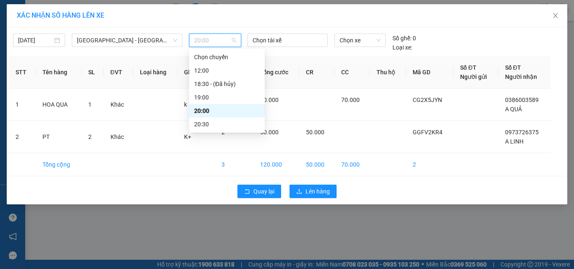
click at [231, 34] on span "20:00" at bounding box center [215, 40] width 42 height 13
click at [215, 120] on div "20:30" at bounding box center [227, 124] width 66 height 9
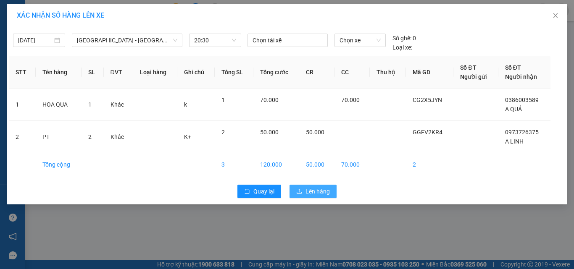
click at [328, 190] on span "Lên hàng" at bounding box center [317, 191] width 24 height 9
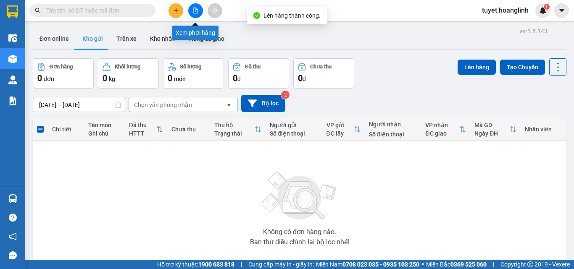
click at [197, 13] on button at bounding box center [195, 10] width 15 height 15
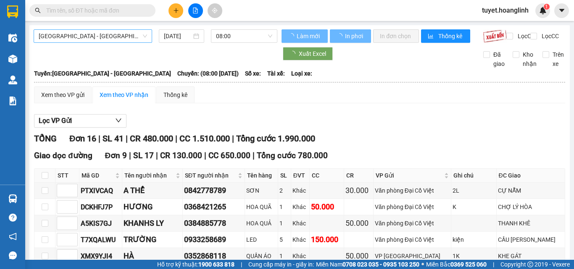
click at [116, 36] on span "[GEOGRAPHIC_DATA] - [GEOGRAPHIC_DATA]" at bounding box center [93, 36] width 108 height 13
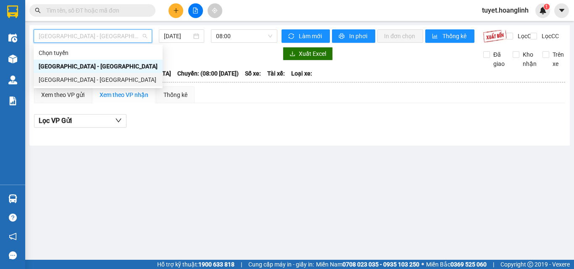
click at [95, 79] on div "[GEOGRAPHIC_DATA] - [GEOGRAPHIC_DATA]" at bounding box center [98, 79] width 119 height 9
type input "[DATE]"
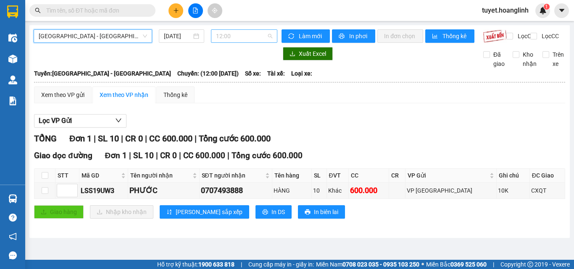
click at [228, 42] on span "12:00" at bounding box center [244, 36] width 56 height 13
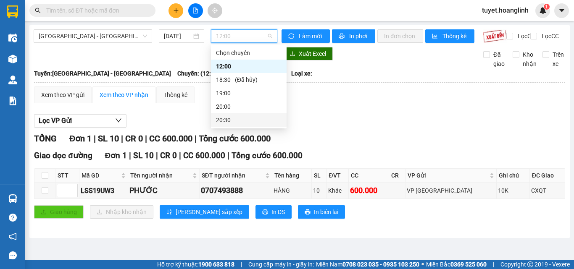
click at [231, 123] on div "20:30" at bounding box center [249, 120] width 66 height 9
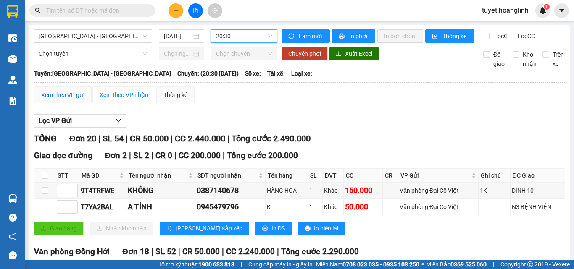
click at [63, 100] on div "Xem theo VP gửi" at bounding box center [62, 94] width 43 height 9
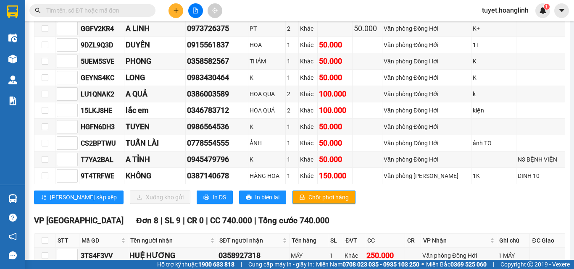
scroll to position [210, 0]
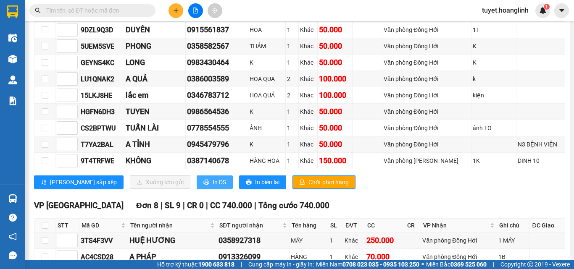
click at [203, 185] on icon "printer" at bounding box center [206, 182] width 6 height 6
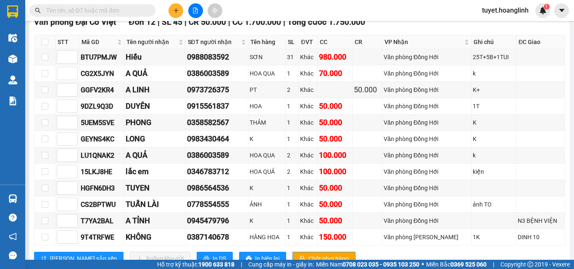
scroll to position [0, 0]
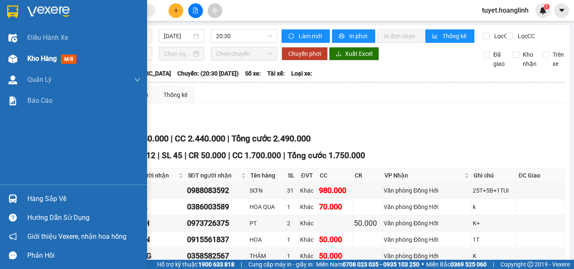
click at [26, 60] on div "Kho hàng mới" at bounding box center [73, 58] width 147 height 21
